Goal: Task Accomplishment & Management: Use online tool/utility

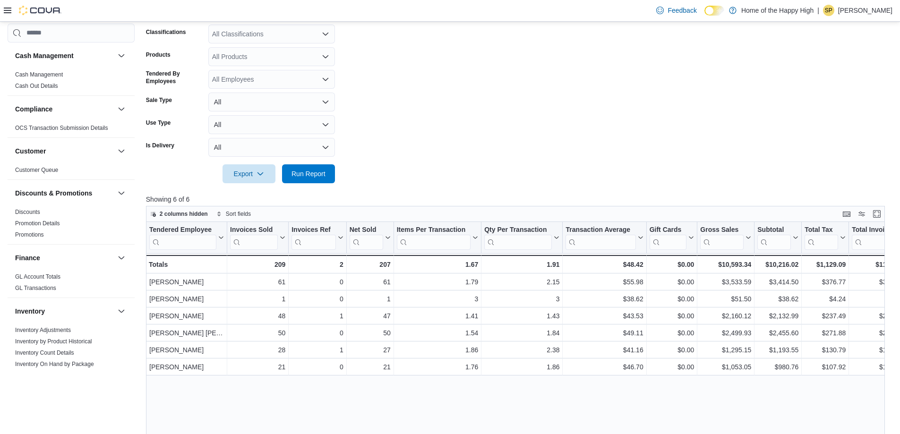
scroll to position [540, 0]
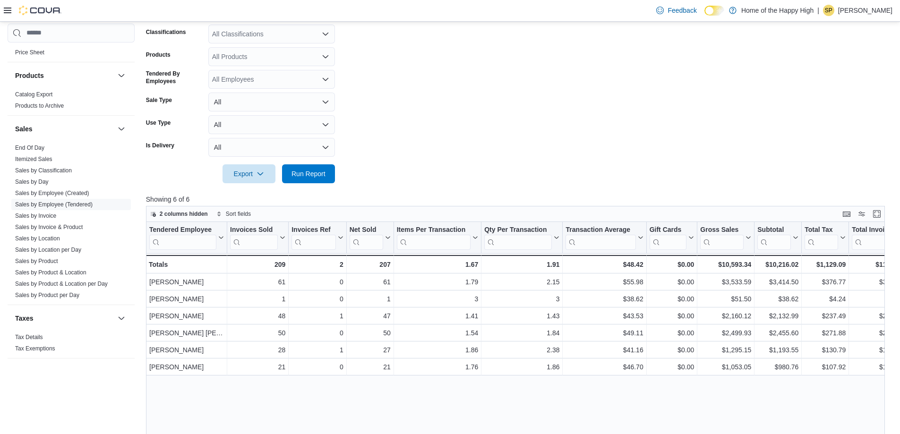
click at [752, 124] on form "Date Range [DATE] Locations [GEOGRAPHIC_DATA] - [GEOGRAPHIC_DATA] - Fire & Flow…" at bounding box center [519, 76] width 747 height 216
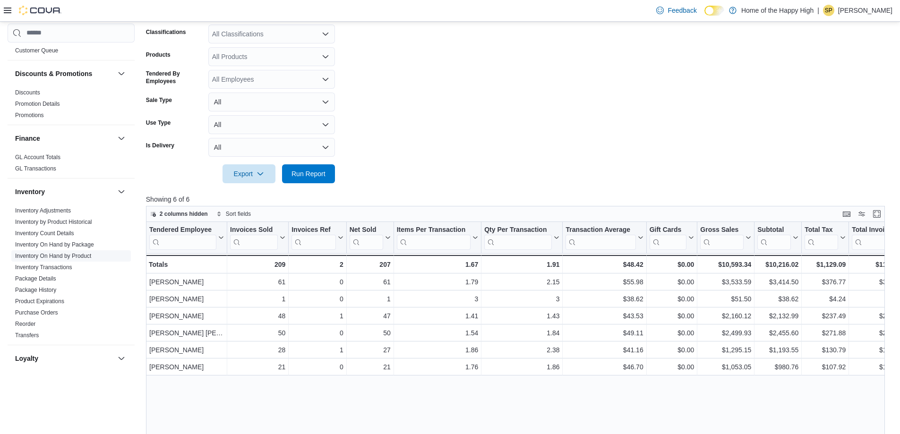
scroll to position [142, 0]
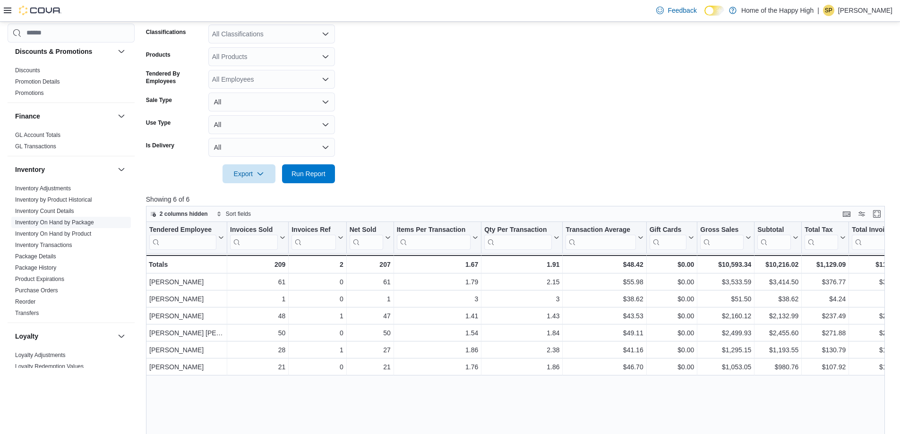
click at [73, 224] on link "Inventory On Hand by Package" at bounding box center [54, 222] width 79 height 7
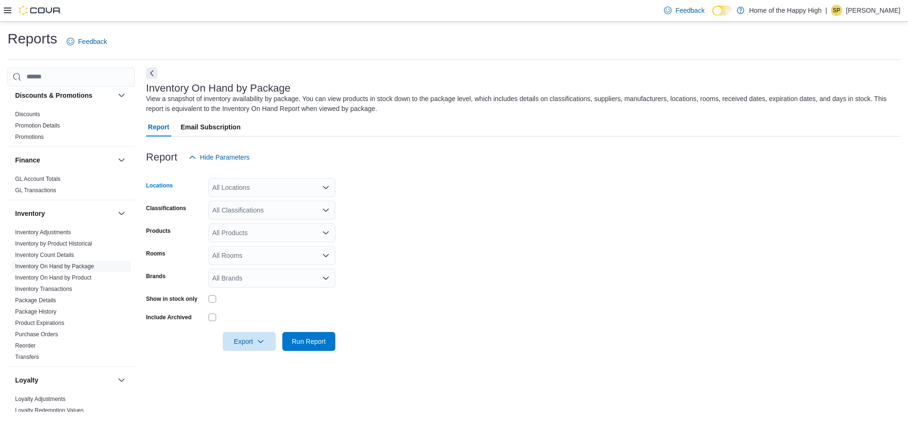
click at [237, 181] on div "All Locations" at bounding box center [271, 187] width 127 height 19
type input "****"
click at [265, 204] on span "Saskatoon - [GEOGRAPHIC_DATA] - Fire & Flower" at bounding box center [323, 203] width 151 height 9
click at [462, 180] on form "Locations [GEOGRAPHIC_DATA] - [GEOGRAPHIC_DATA] - Fire & Flower Classifications…" at bounding box center [523, 259] width 754 height 184
click at [260, 210] on div "All Classifications" at bounding box center [271, 210] width 127 height 19
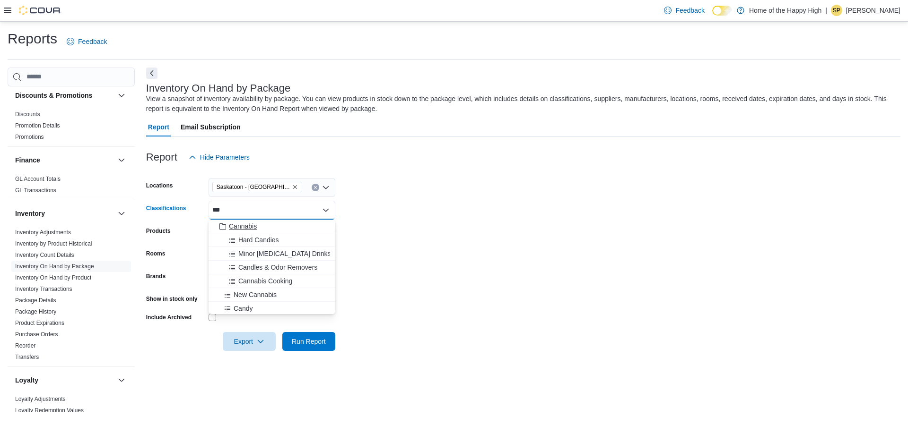
type input "***"
click at [260, 222] on div "Cannabis" at bounding box center [271, 226] width 115 height 9
click at [423, 208] on form "Locations [GEOGRAPHIC_DATA] - [GEOGRAPHIC_DATA] - Fire & Flower Classifications…" at bounding box center [523, 259] width 754 height 184
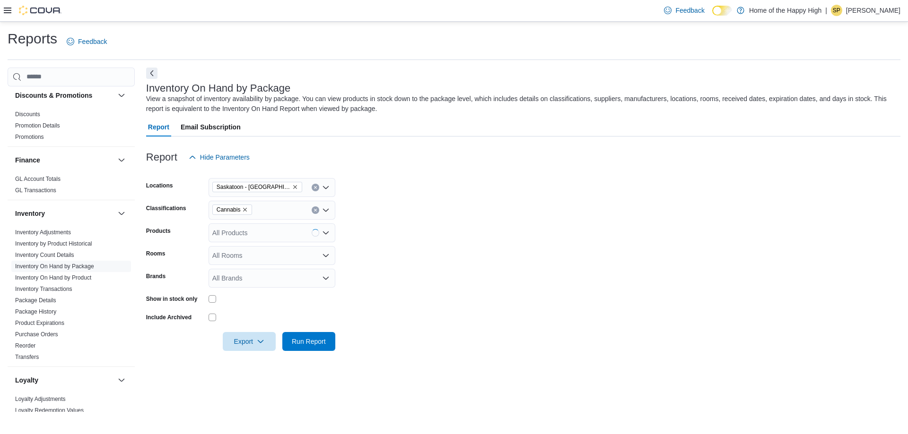
click at [208, 302] on div "Show in stock only" at bounding box center [240, 299] width 189 height 15
click at [242, 340] on span "Export" at bounding box center [249, 341] width 42 height 19
click at [256, 345] on span "Export" at bounding box center [249, 341] width 42 height 19
click at [253, 357] on span "Export to Excel" at bounding box center [250, 361] width 43 height 8
